Goal: Information Seeking & Learning: Learn about a topic

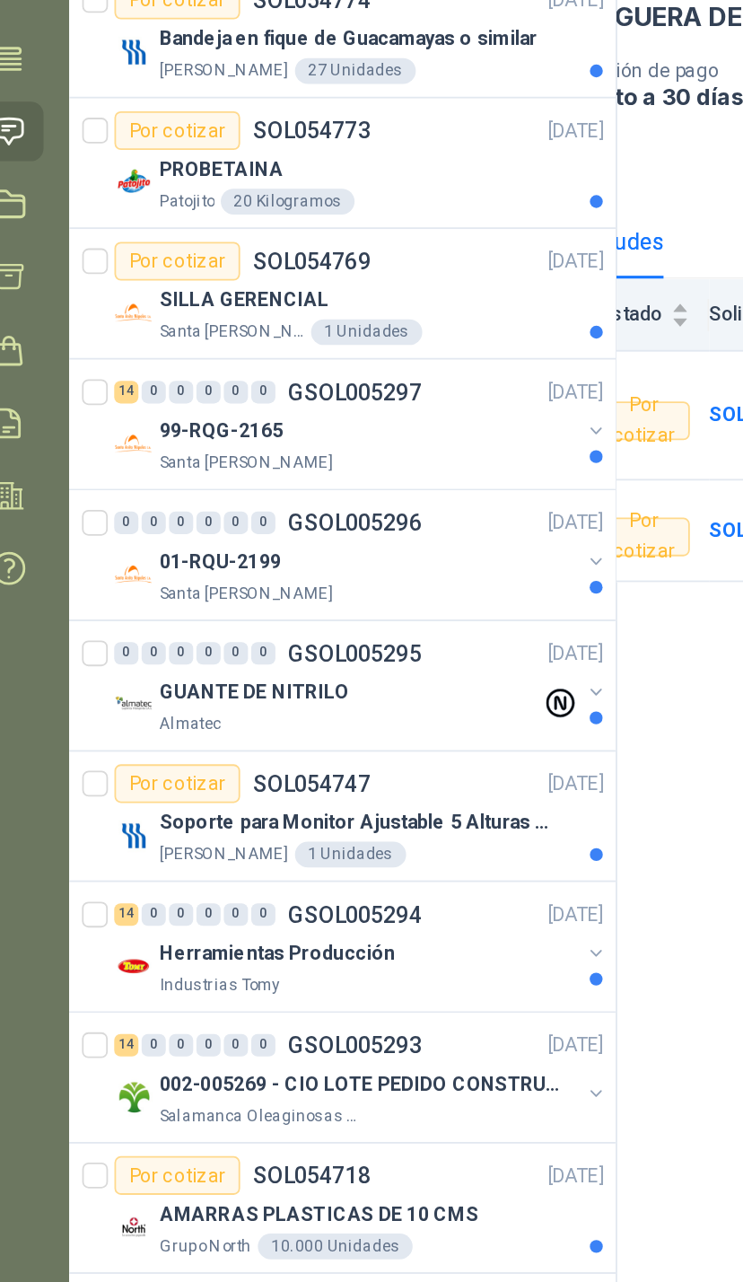
scroll to position [145, 0]
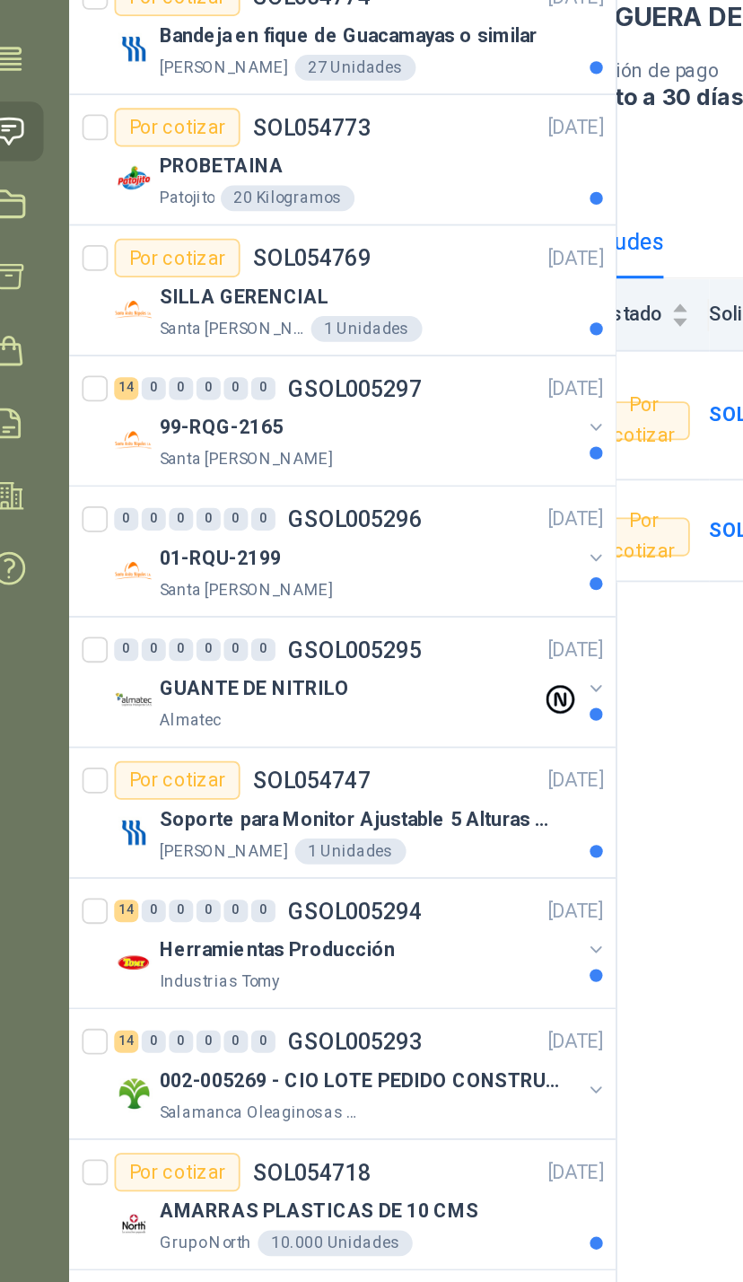
click at [355, 575] on button "button" at bounding box center [362, 582] width 14 height 14
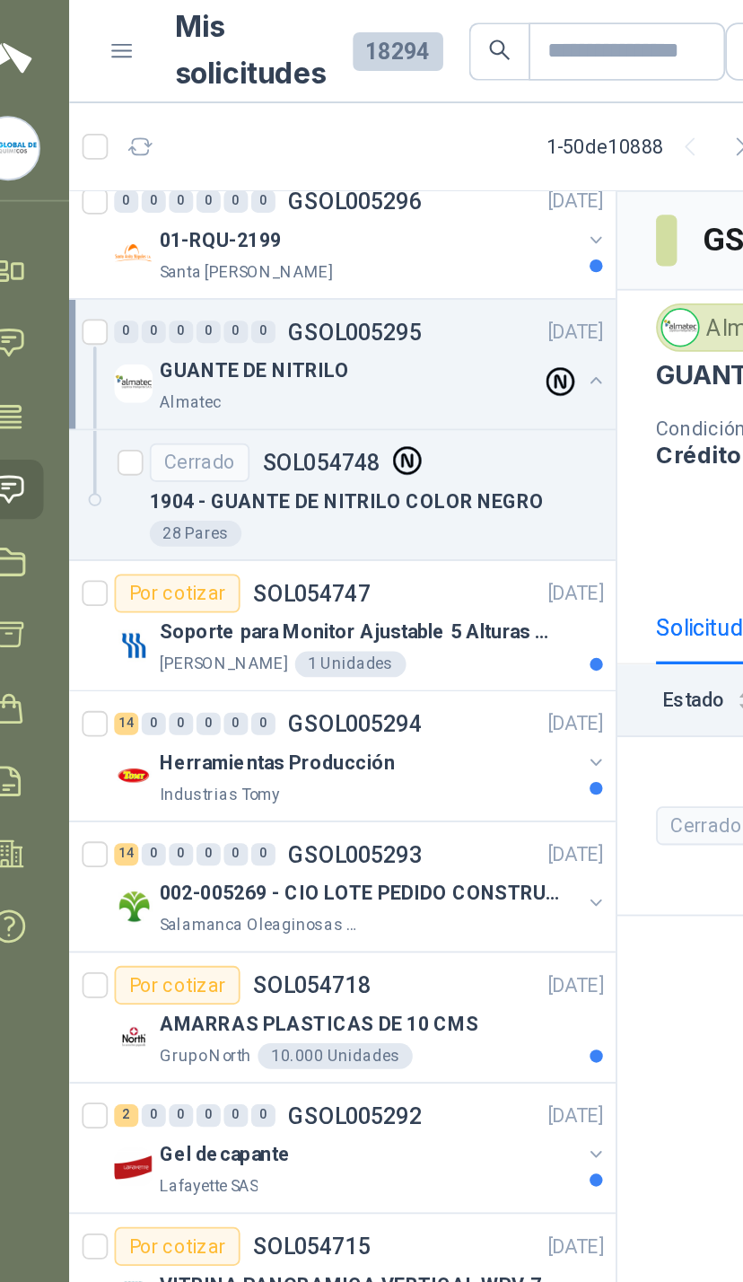
scroll to position [609, 0]
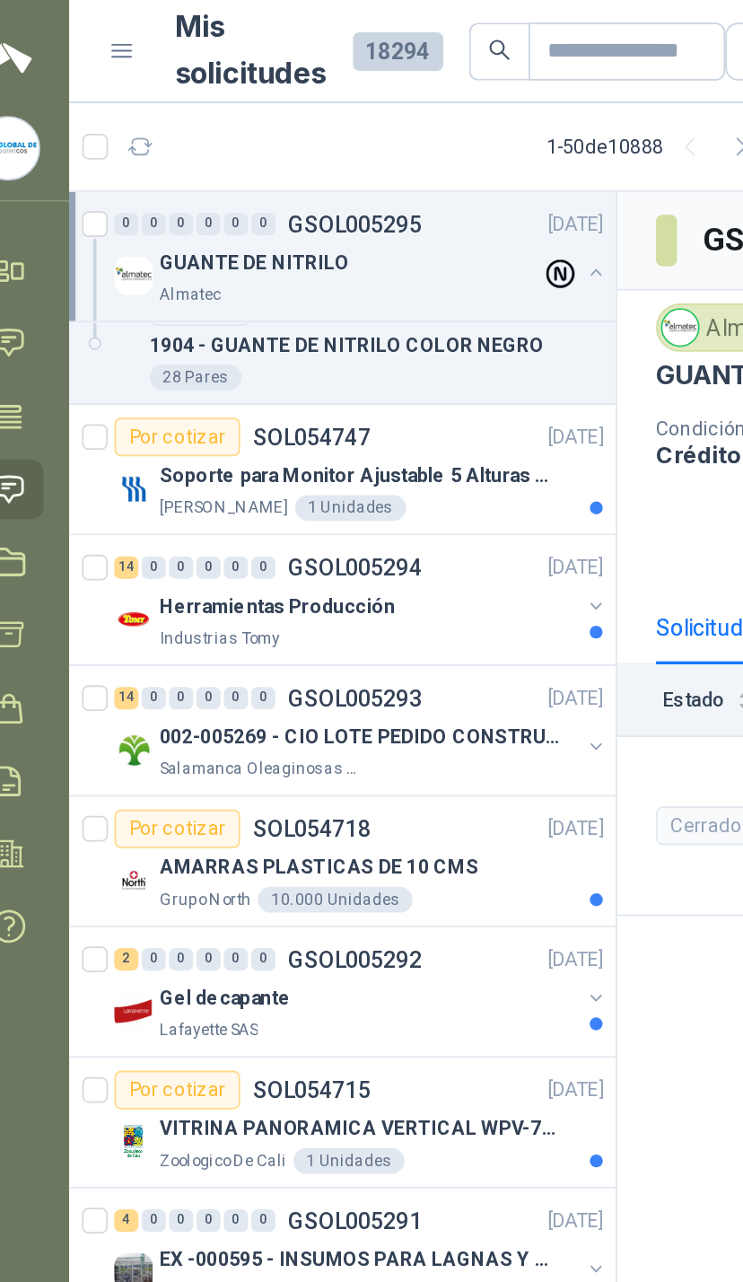
click at [355, 417] on button "button" at bounding box center [362, 415] width 14 height 14
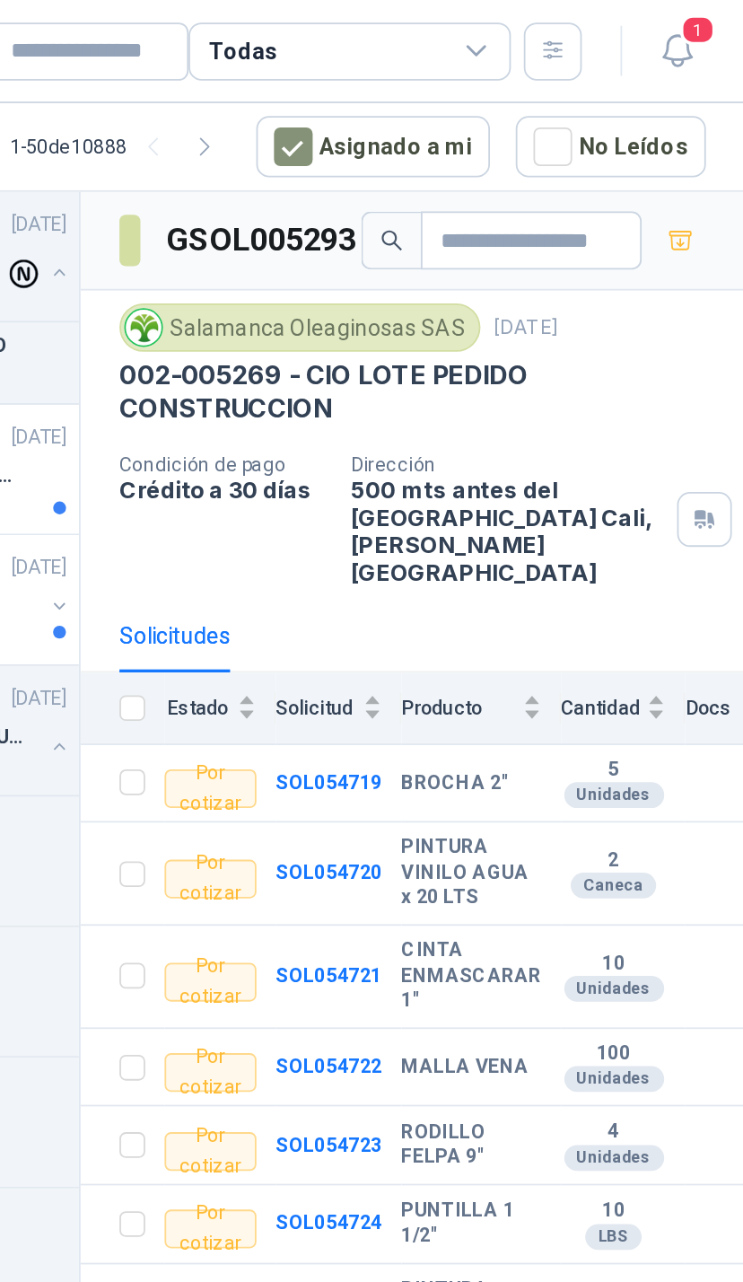
click at [434, 31] on div "Todas" at bounding box center [524, 29] width 180 height 32
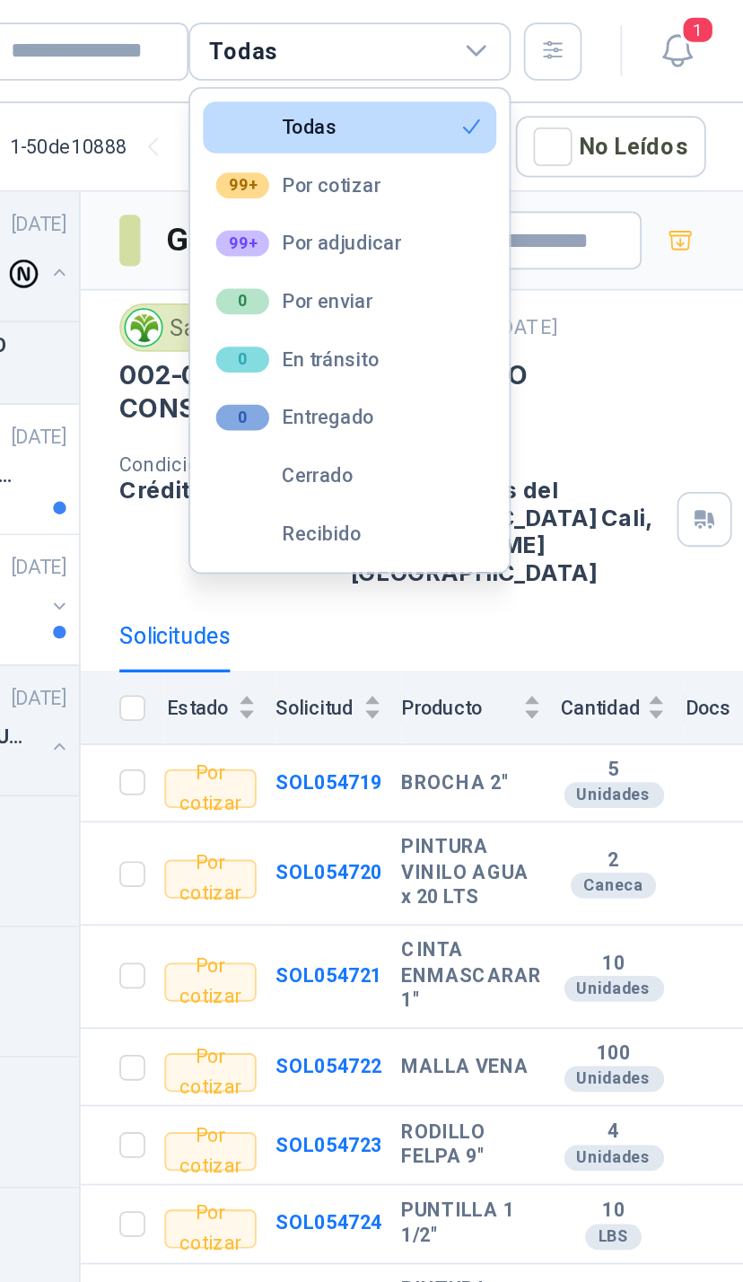
click at [442, 141] on button "99+ Por adjudicar" at bounding box center [523, 135] width 163 height 29
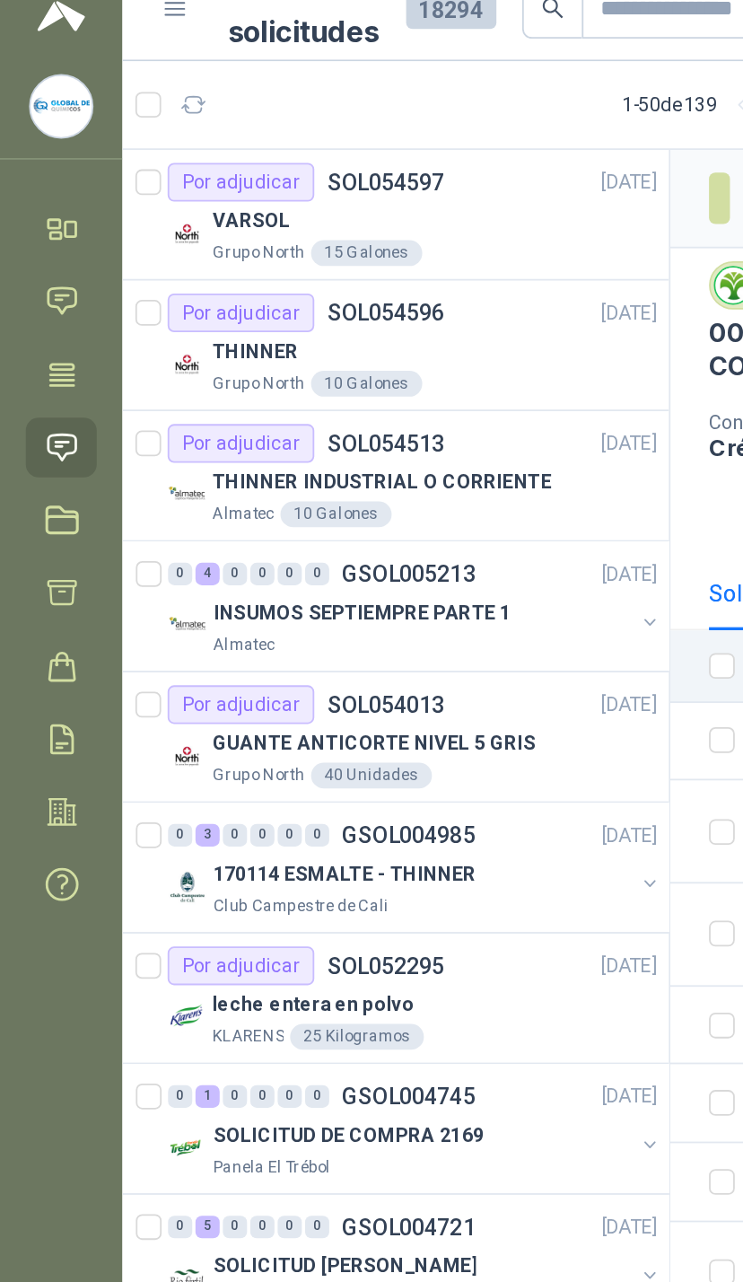
click at [294, 572] on div "leche entera en polvo" at bounding box center [242, 583] width 247 height 22
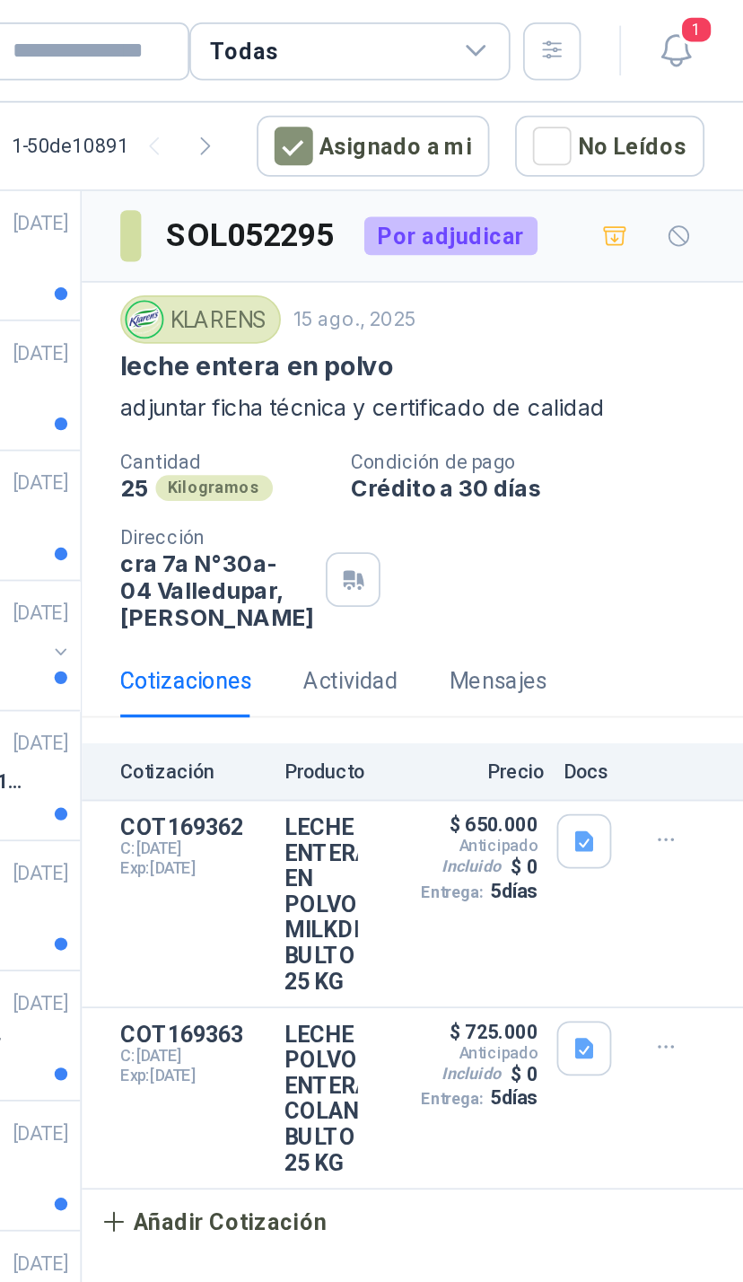
click at [695, 26] on icon "button" at bounding box center [706, 28] width 22 height 22
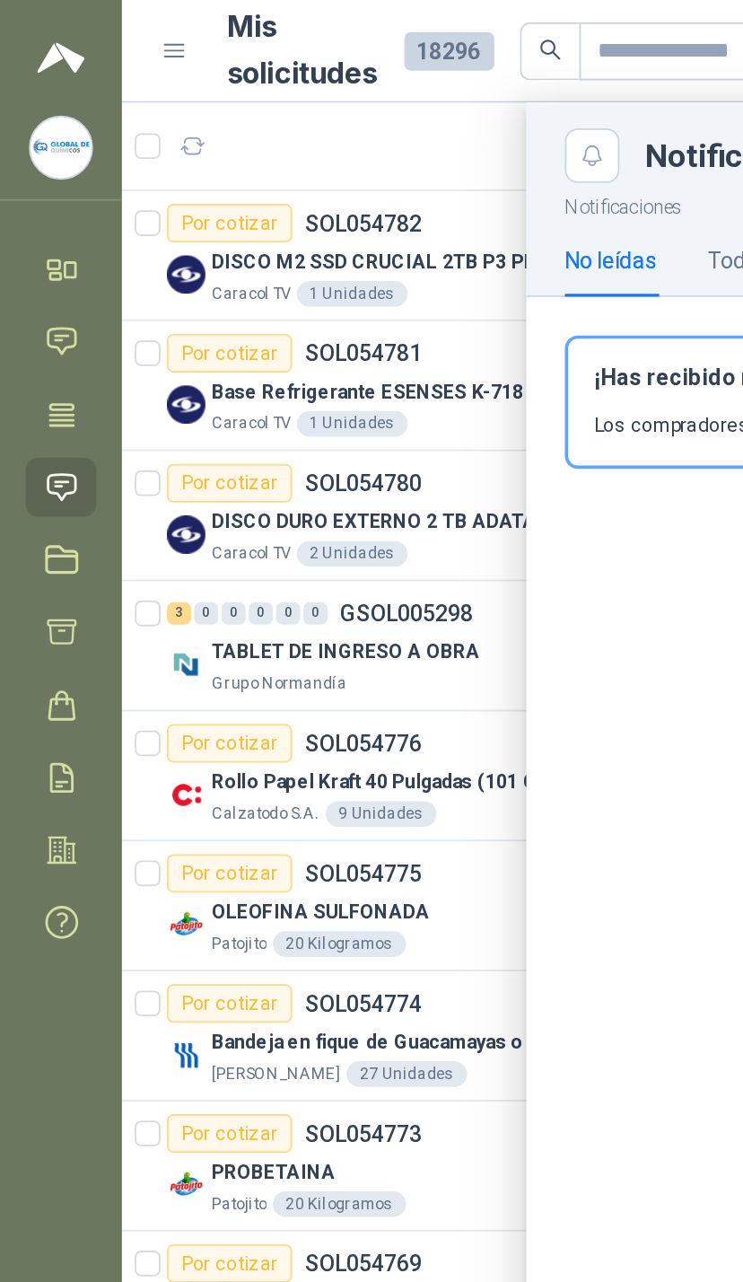
click at [208, 493] on div at bounding box center [405, 669] width 675 height 1225
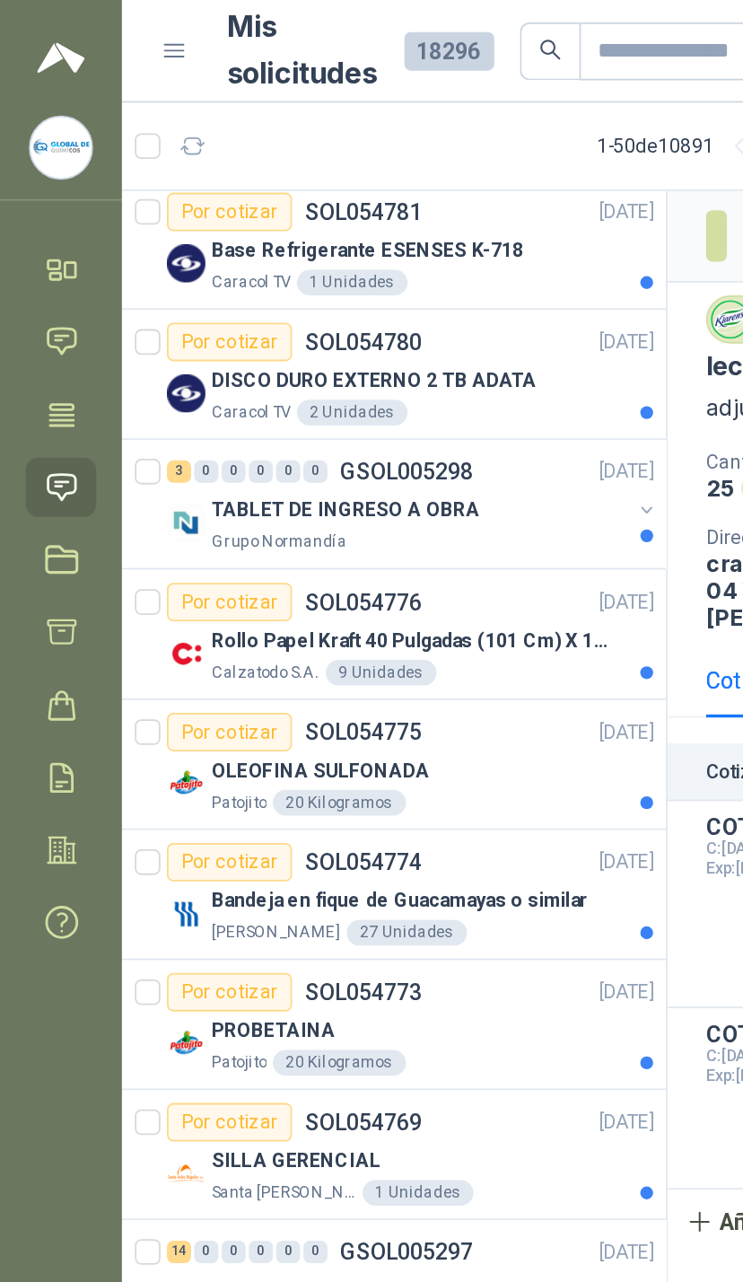
scroll to position [92, 0]
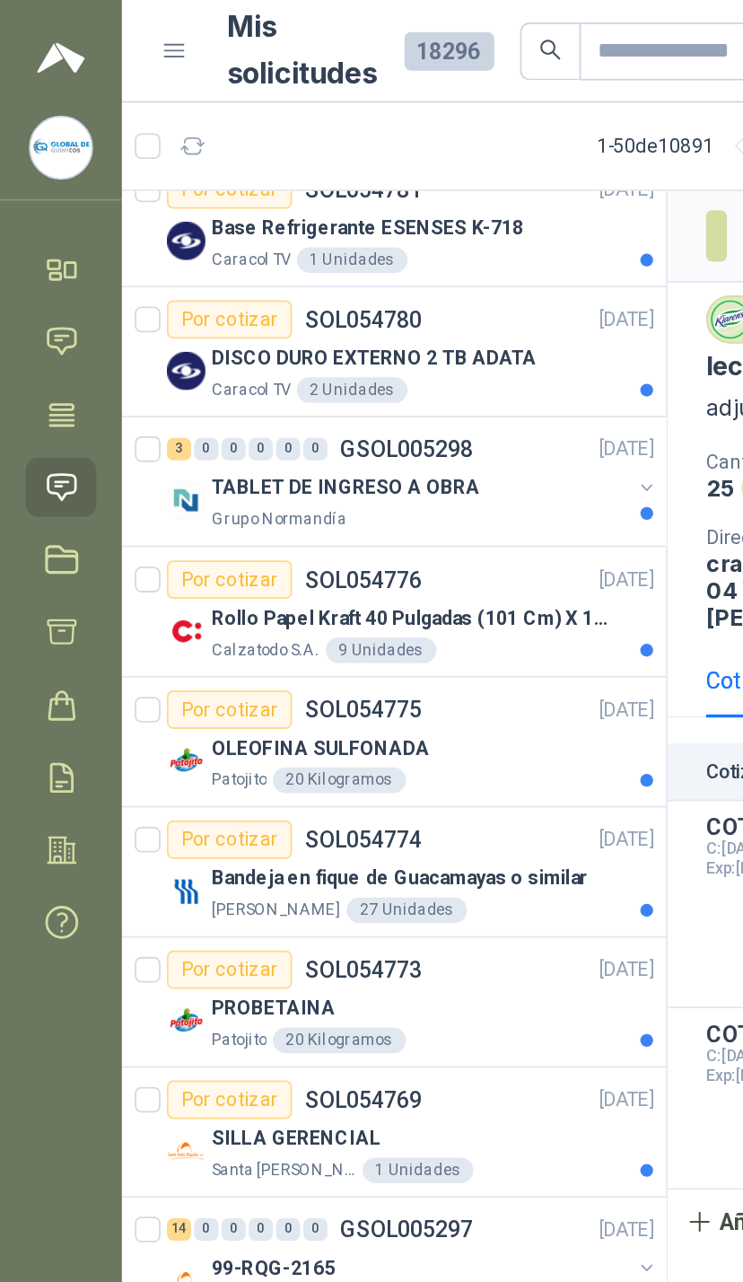
click at [348, 423] on div "OLEOFINA SULFONADA" at bounding box center [242, 419] width 247 height 22
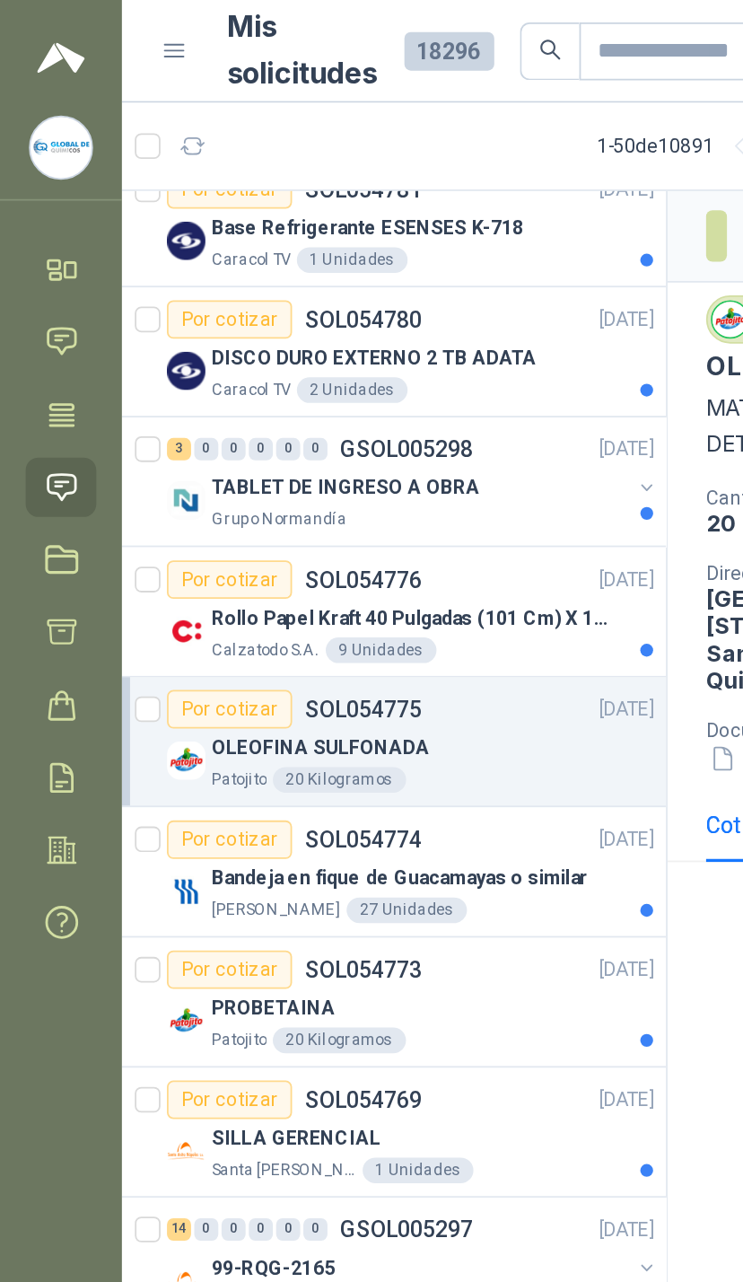
click at [285, 435] on div "Patojito 20 Kilogramos" at bounding box center [242, 436] width 247 height 14
